Goal: Use online tool/utility

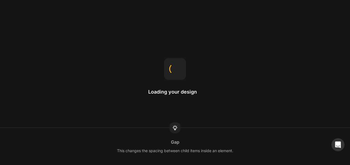
click at [0, 36] on div "Loading your design Gap This changes the spacing between child items inside an …" at bounding box center [175, 82] width 350 height 165
